Goal: Transaction & Acquisition: Purchase product/service

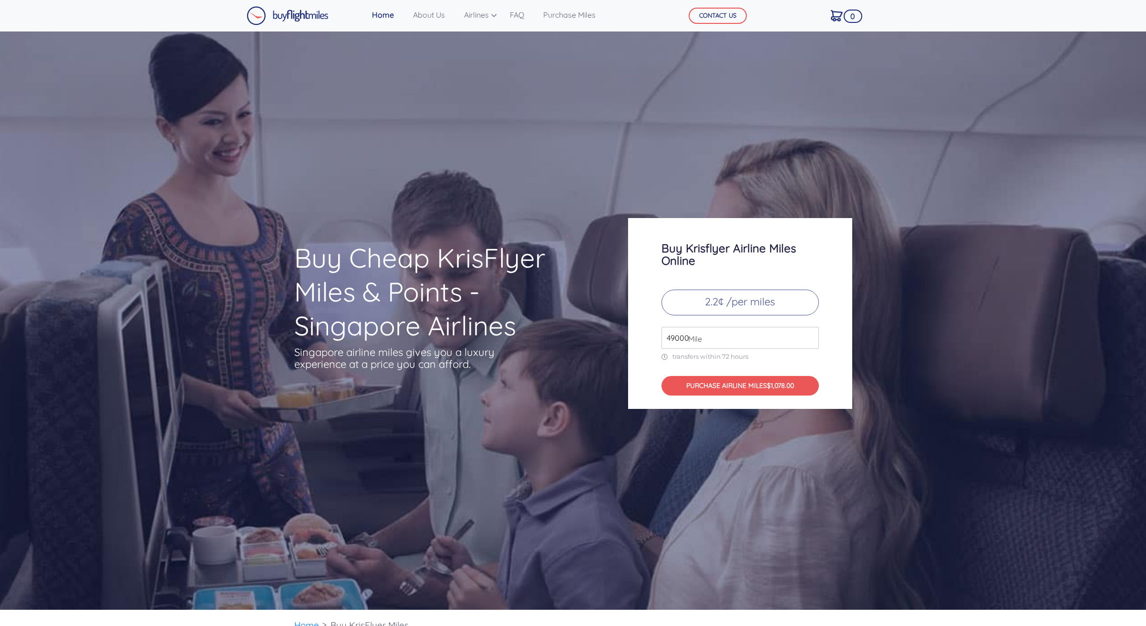
click at [755, 334] on input "49000" at bounding box center [739, 338] width 157 height 22
click at [670, 336] on input "49000" at bounding box center [739, 338] width 157 height 22
type input "70000"
click at [741, 386] on button "PURCHASE AIRLINE MILES $1540.00" at bounding box center [739, 386] width 157 height 20
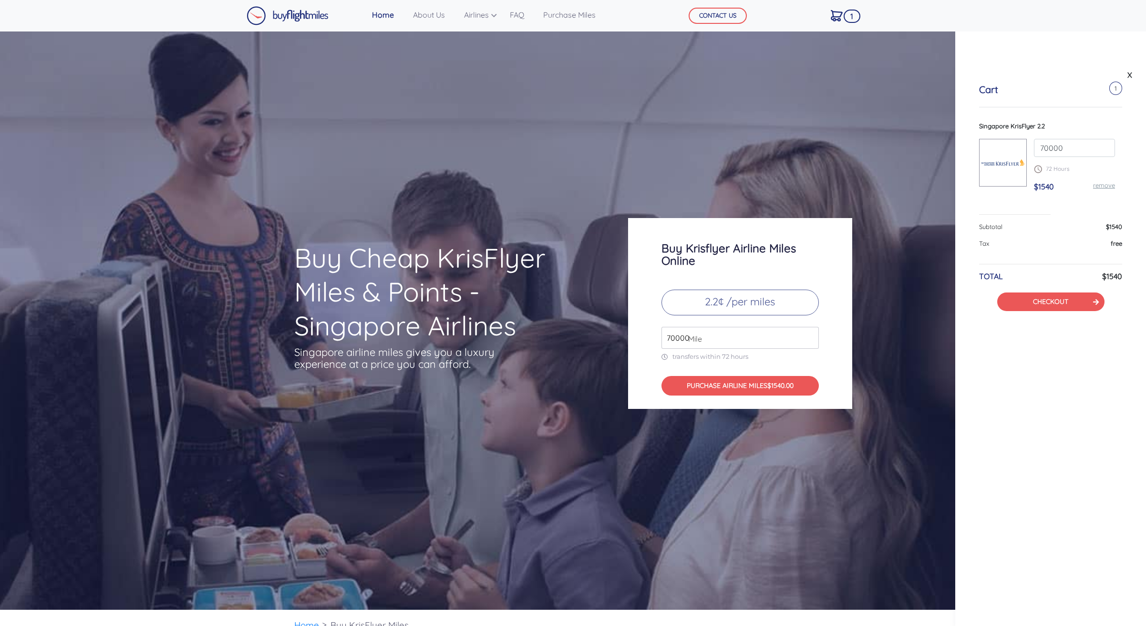
click at [850, 126] on div "Buy Cheap KrisFlyer Miles & Points - Singapore Airlines Singapore airline miles…" at bounding box center [573, 320] width 1146 height 578
click at [1128, 76] on link "X" at bounding box center [1130, 75] width 10 height 14
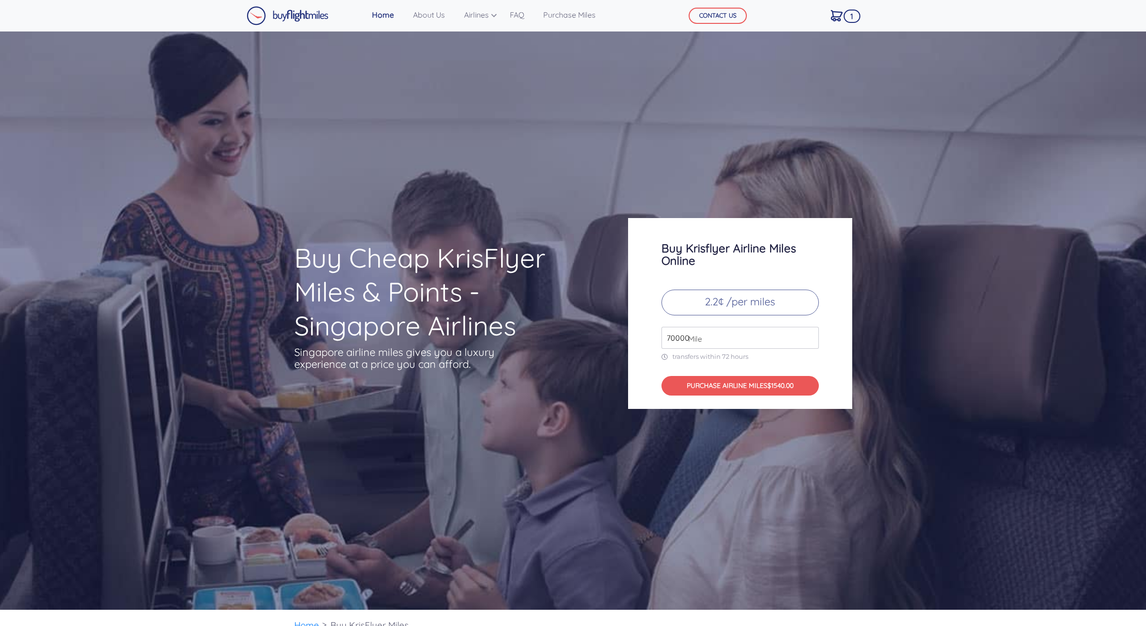
click at [287, 21] on img at bounding box center [288, 15] width 82 height 19
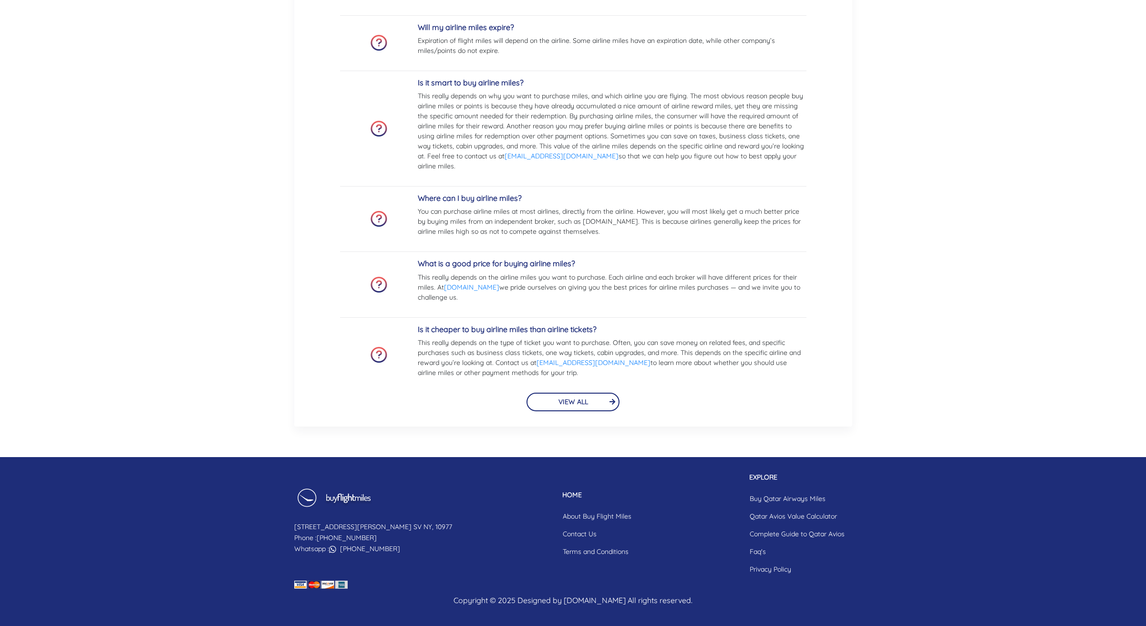
scroll to position [2253, 0]
click at [1086, 0] on section "Frequently Asked Questions Why should I purchase flight miles? Purchasing fligh…" at bounding box center [573, 101] width 1146 height 652
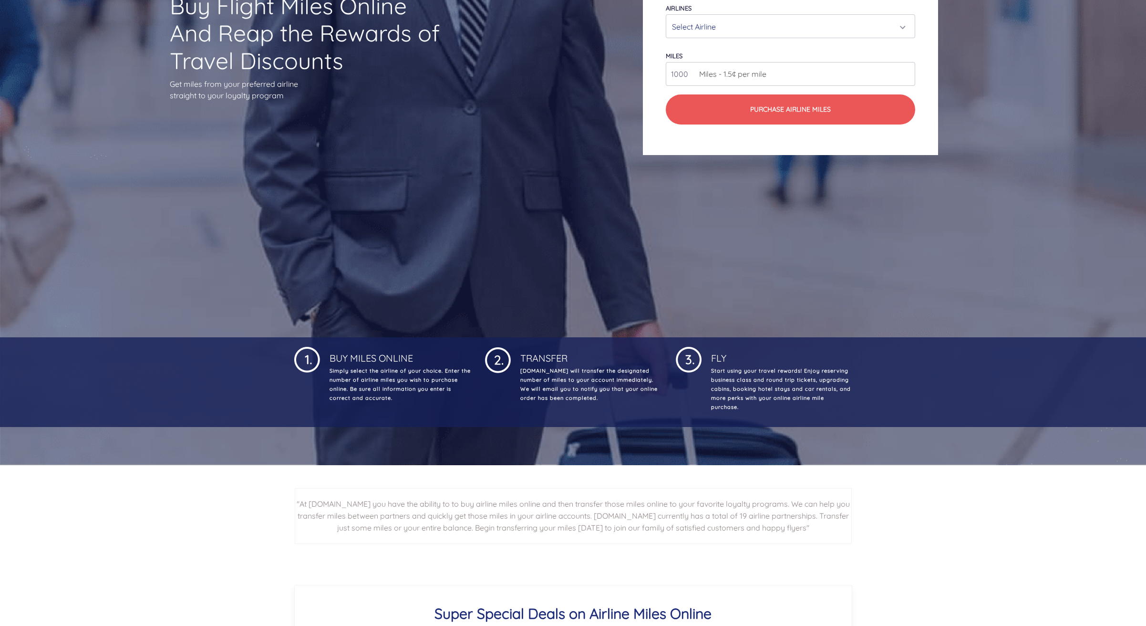
scroll to position [288, 0]
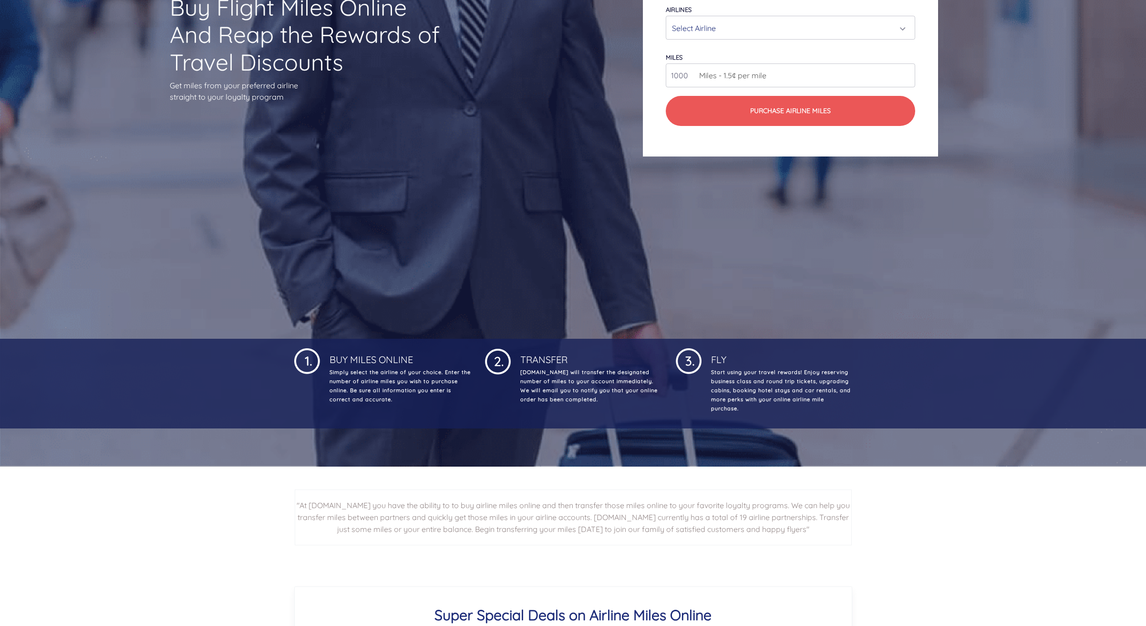
click at [419, 388] on p "Simply select the airline of your choice. Enter the number of airline miles you…" at bounding box center [399, 386] width 143 height 36
click at [419, 394] on p "Simply select the airline of your choice. Enter the number of airline miles you…" at bounding box center [399, 386] width 143 height 36
click at [419, 397] on p "Simply select the airline of your choice. Enter the number of airline miles you…" at bounding box center [399, 386] width 143 height 36
click at [418, 402] on p "Simply select the airline of your choice. Enter the number of airline miles you…" at bounding box center [399, 386] width 143 height 36
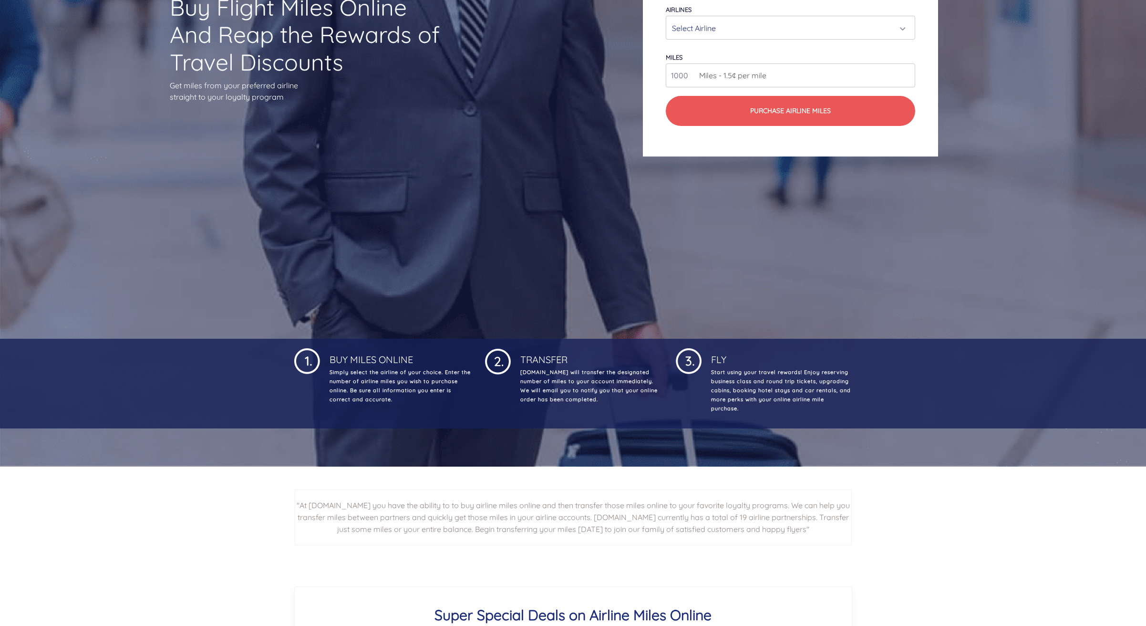
click at [418, 402] on p "Simply select the airline of your choice. Enter the number of airline miles you…" at bounding box center [399, 386] width 143 height 36
click at [619, 390] on p "[DOMAIN_NAME] will transfer the designated number of miles to your account imme…" at bounding box center [589, 386] width 143 height 36
click at [621, 385] on p "[DOMAIN_NAME] will transfer the designated number of miles to your account imme…" at bounding box center [589, 386] width 143 height 36
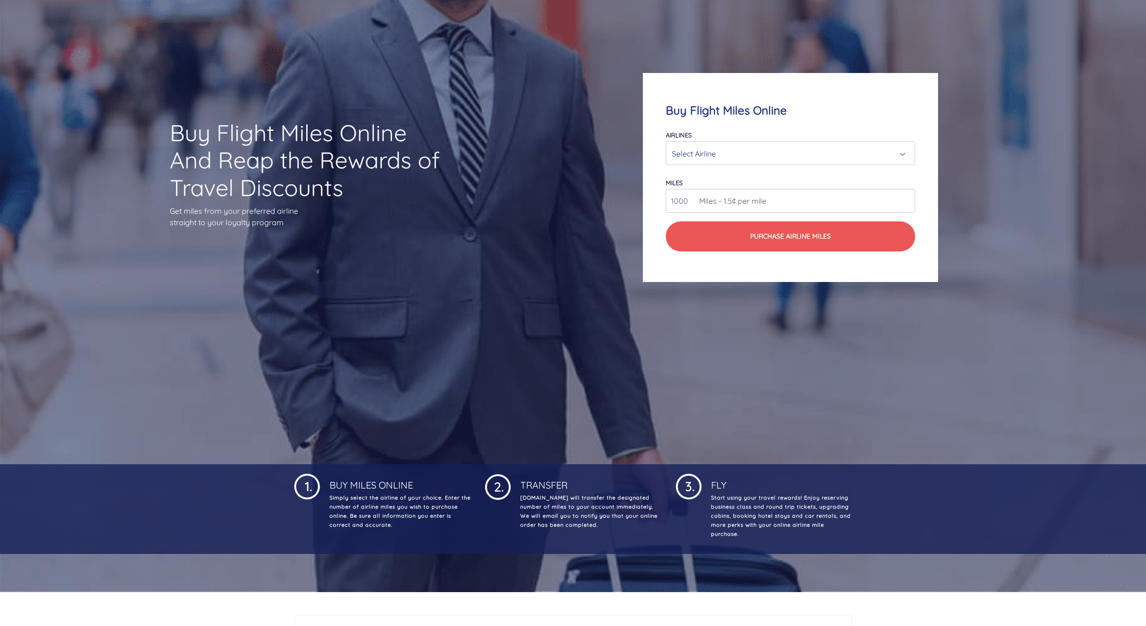
scroll to position [161, 0]
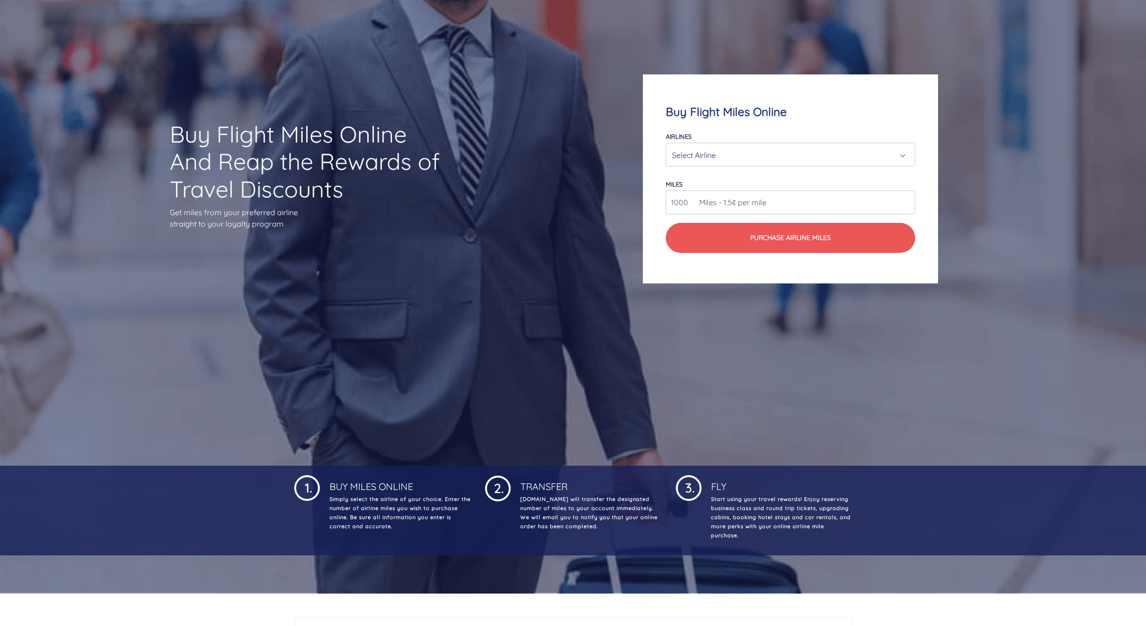
click at [807, 159] on div "Select Airline" at bounding box center [787, 155] width 231 height 18
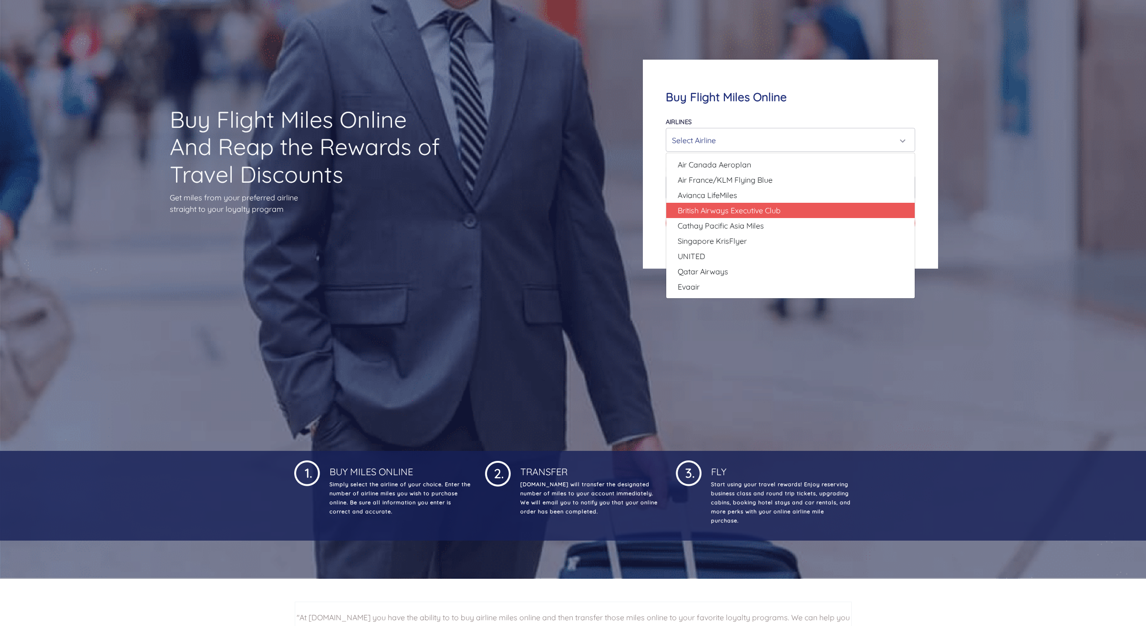
scroll to position [173, 0]
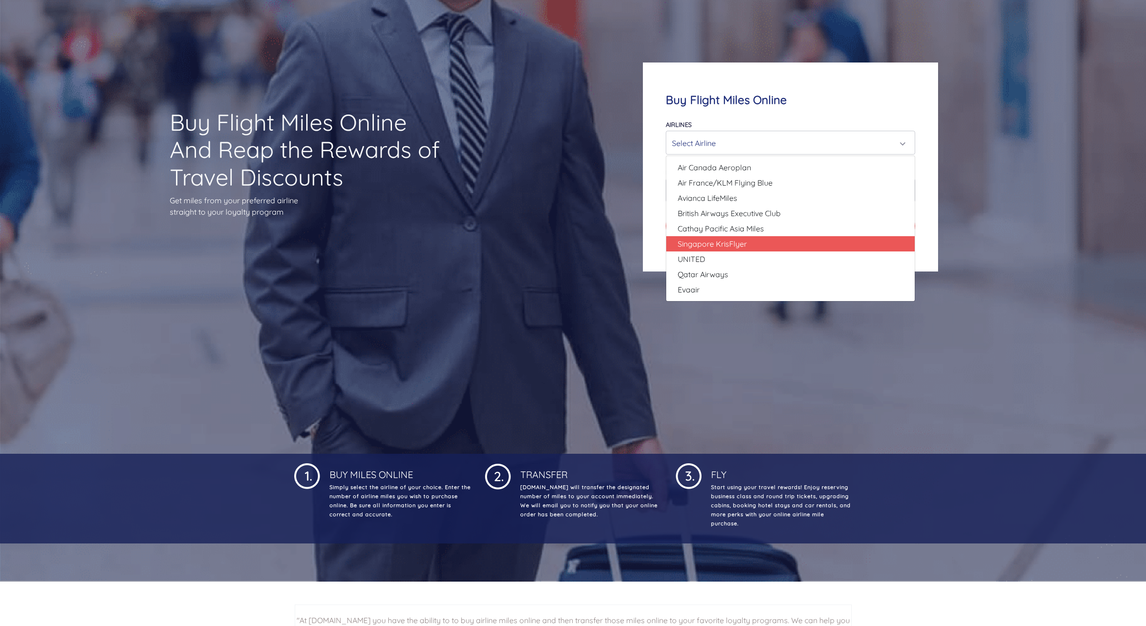
click at [791, 239] on link "Singapore KrisFlyer" at bounding box center [790, 243] width 248 height 15
select select "Singapore KrisFlyer"
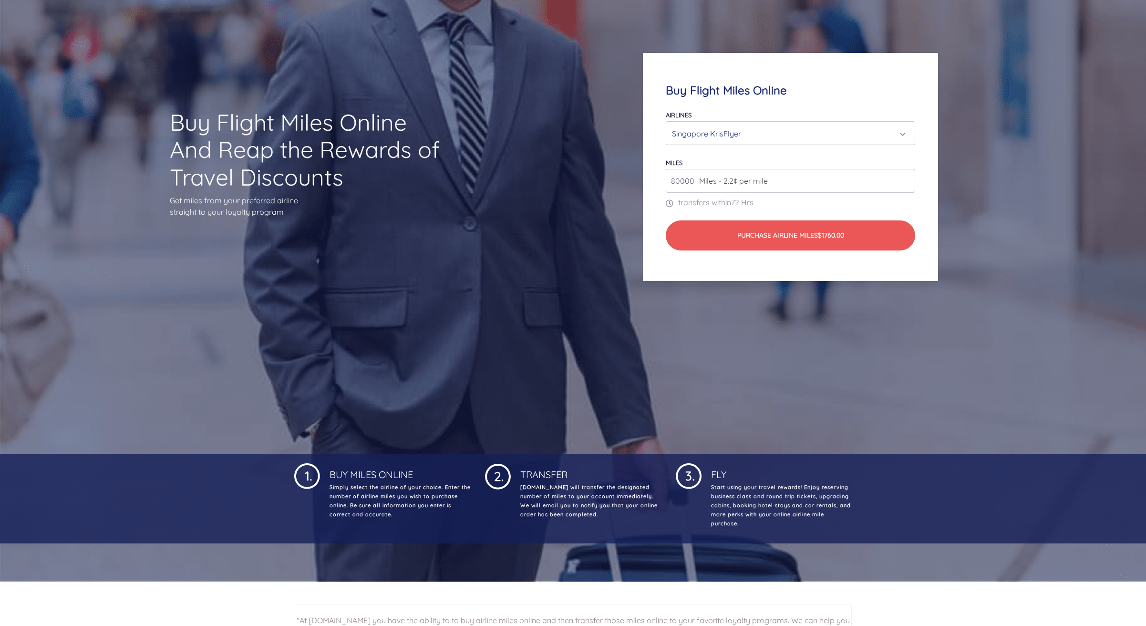
click at [570, 159] on div "Buy Flight Miles Online And Reap the Rewards of Travel Discounts Get miles from…" at bounding box center [573, 166] width 967 height 573
click at [909, 183] on input "80000" at bounding box center [790, 181] width 249 height 24
type input "70000"
click at [784, 158] on div "miles 70000 Miles - 2.2¢ per mile" at bounding box center [790, 174] width 249 height 36
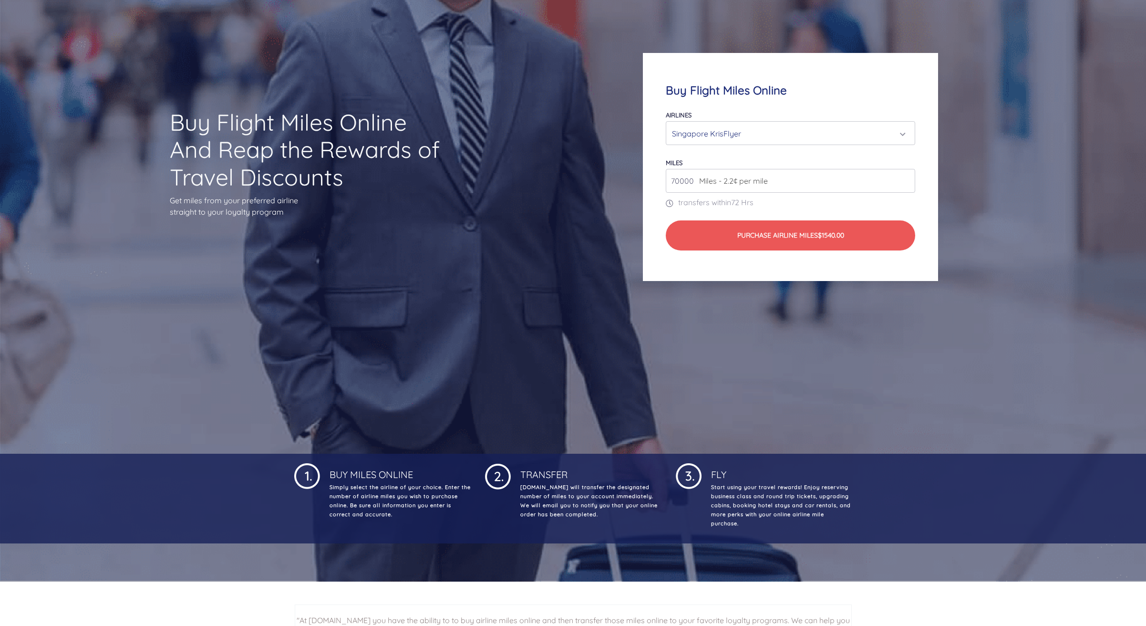
click at [822, 149] on form "Airlines Air Canada Aeroplan Air France/KLM Flying Blue Avianca LifeMiles Briti…" at bounding box center [790, 180] width 249 height 142
click at [530, 101] on div "Buy Flight Miles Online And Reap the Rewards of Travel Discounts Get miles from…" at bounding box center [573, 166] width 967 height 573
